Goal: Task Accomplishment & Management: Manage account settings

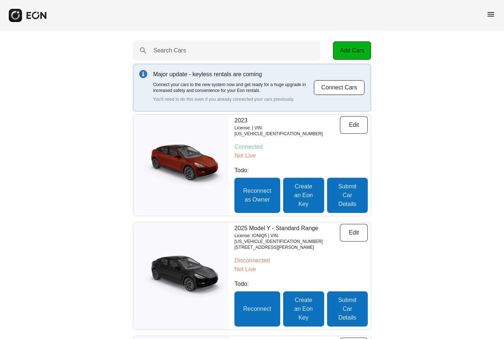
click at [490, 14] on span "menu" at bounding box center [490, 14] width 9 height 9
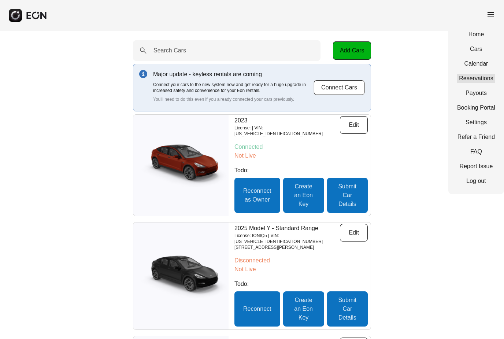
click at [473, 76] on link "Reservations" at bounding box center [476, 78] width 38 height 9
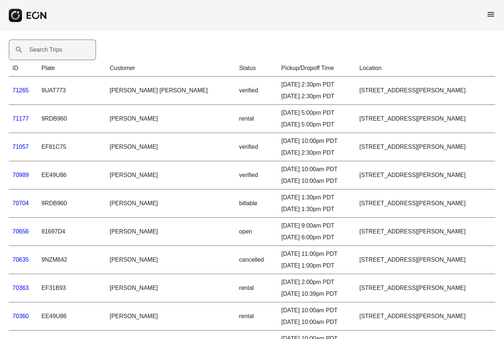
click at [39, 53] on label "Search Trips" at bounding box center [45, 49] width 33 height 9
click at [39, 53] on Trips "Search Trips" at bounding box center [52, 50] width 87 height 21
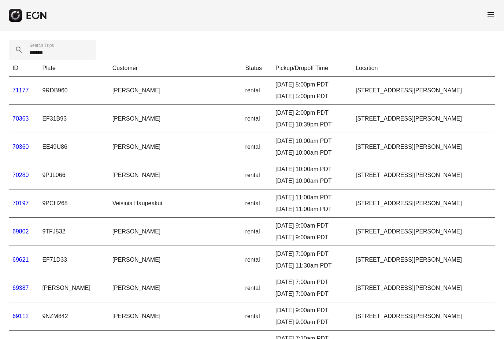
click at [22, 157] on td "70360" at bounding box center [24, 147] width 30 height 28
click at [67, 54] on Trips "******" at bounding box center [52, 50] width 87 height 21
type Trips "*"
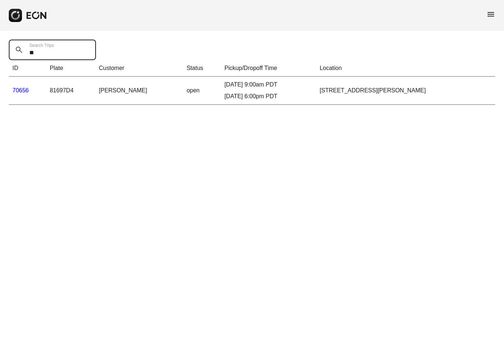
type Trips "*"
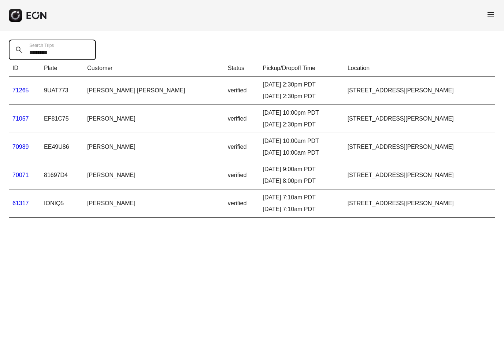
type Trips "********"
click at [14, 175] on link "70071" at bounding box center [20, 175] width 16 height 6
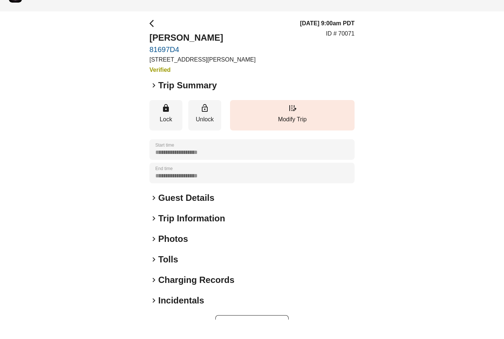
scroll to position [3, 0]
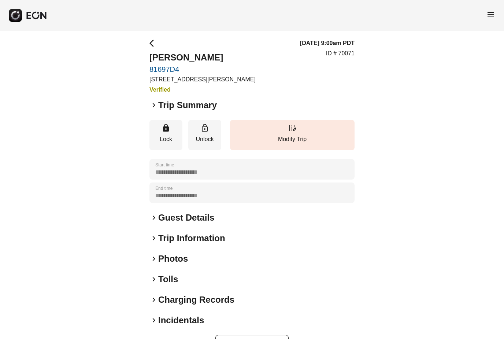
click at [154, 105] on span "keyboard_arrow_right" at bounding box center [153, 105] width 9 height 9
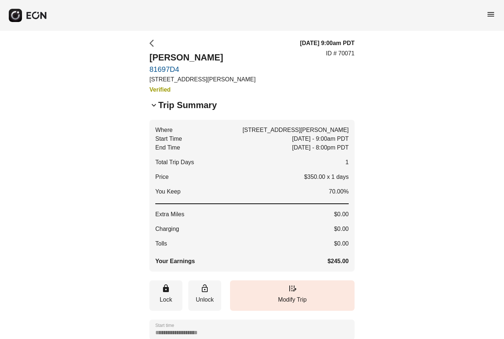
click at [153, 41] on span "arrow_back_ios" at bounding box center [153, 43] width 9 height 9
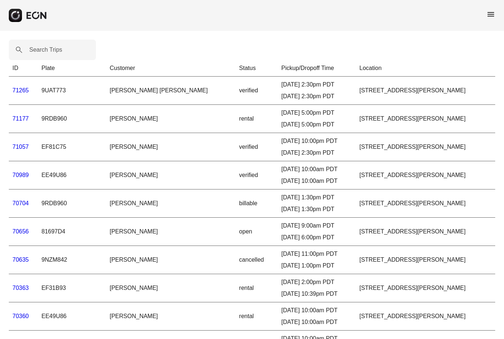
scroll to position [3, 0]
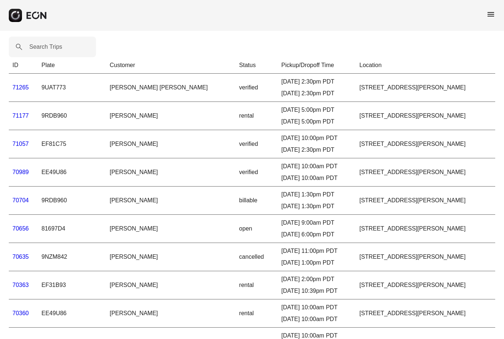
click at [490, 14] on span "menu" at bounding box center [490, 14] width 9 height 9
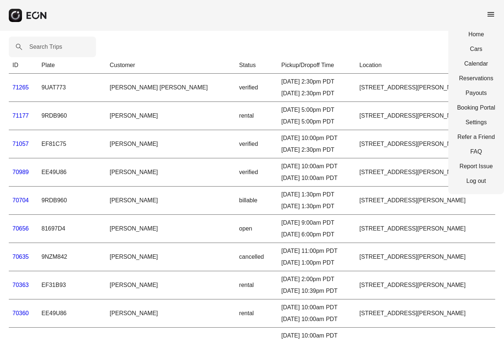
click at [471, 68] on div "Home Cars Calendar Reservations Payouts Booking Portal Settings Refer a Friend …" at bounding box center [476, 107] width 56 height 173
click at [471, 64] on link "Calendar" at bounding box center [476, 63] width 38 height 9
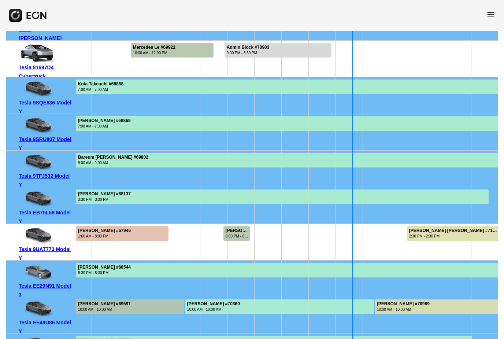
scroll to position [403, 0]
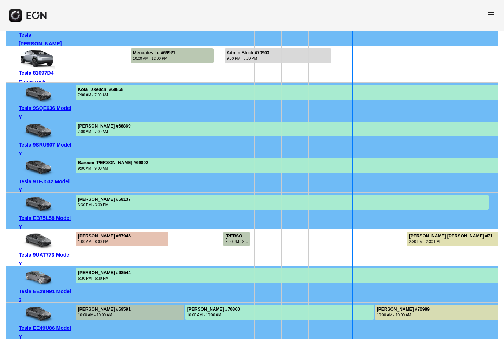
click at [11, 151] on div "Tesla 9SRU807 Model Y" at bounding box center [41, 137] width 70 height 37
click at [30, 155] on div "Tesla 9SRU807 Model Y" at bounding box center [46, 149] width 55 height 18
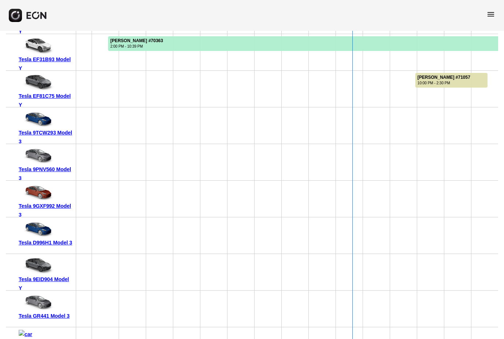
scroll to position [855, 0]
click at [500, 22] on div "menu" at bounding box center [252, 15] width 504 height 31
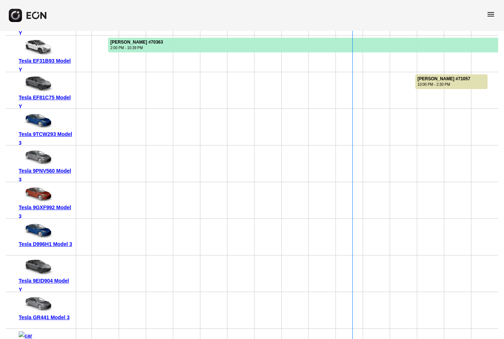
scroll to position [854, 0]
click at [490, 14] on span "menu" at bounding box center [490, 14] width 9 height 9
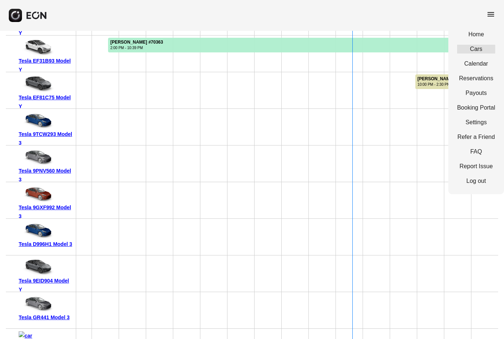
click at [476, 50] on link "Cars" at bounding box center [476, 49] width 38 height 9
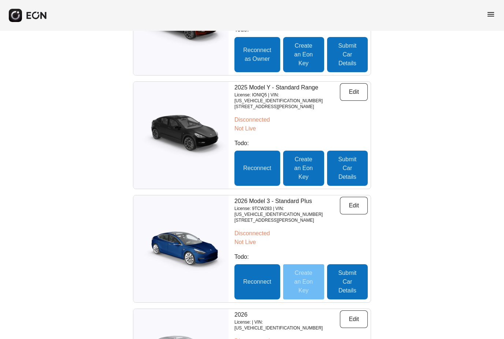
scroll to position [140, 0]
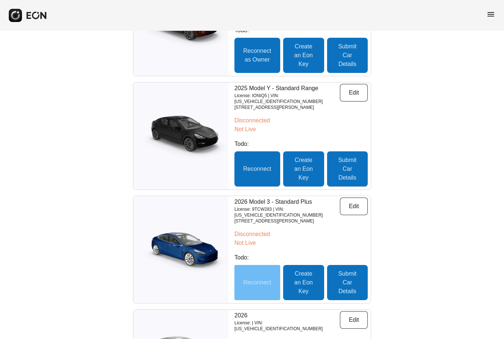
click at [248, 265] on button "Reconnect" at bounding box center [257, 282] width 46 height 35
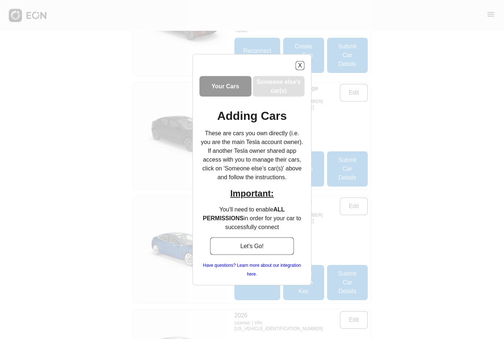
click at [301, 70] on button "X" at bounding box center [300, 65] width 9 height 9
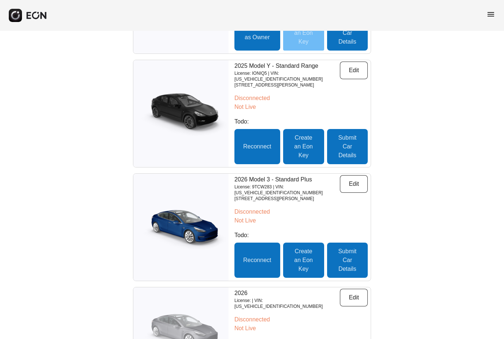
scroll to position [163, 0]
